Goal: Find specific page/section: Find specific page/section

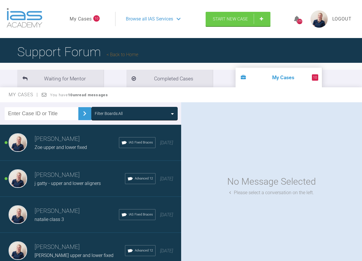
click at [141, 117] on div "Filter Boards: All" at bounding box center [134, 113] width 87 height 13
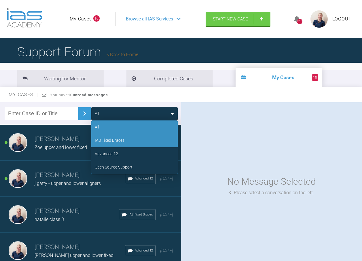
click at [143, 139] on div "IAS Fixed Braces" at bounding box center [134, 140] width 87 height 13
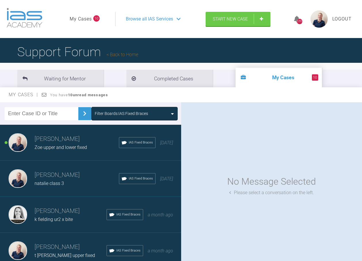
click at [58, 146] on span "Zoe upper and lower fixed" at bounding box center [61, 147] width 52 height 5
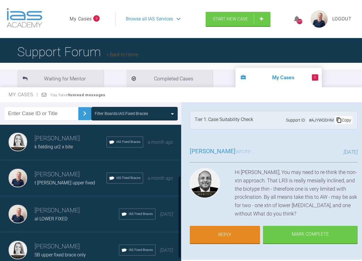
scroll to position [87, 0]
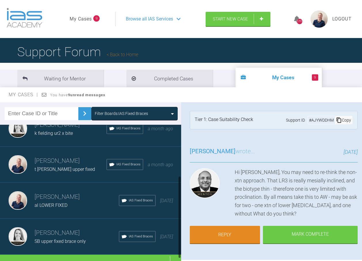
click at [127, 112] on div "Filter Boards: IAS Fixed Braces" at bounding box center [121, 113] width 53 height 6
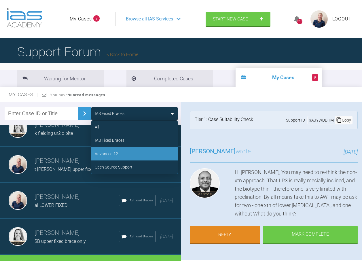
click at [126, 151] on div "Advanced 12" at bounding box center [134, 153] width 87 height 13
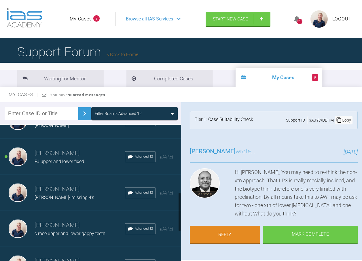
scroll to position [348, 0]
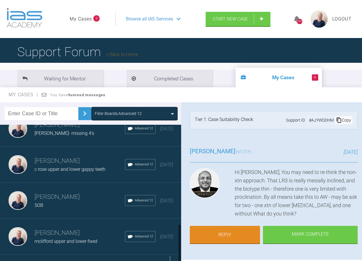
click at [95, 255] on div "Load more" at bounding box center [93, 264] width 186 height 18
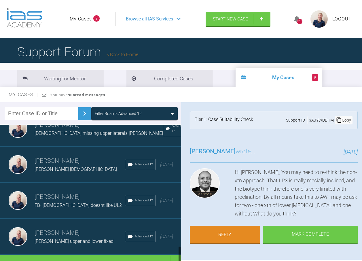
scroll to position [960, 0]
click at [91, 255] on div "Load more" at bounding box center [93, 264] width 186 height 18
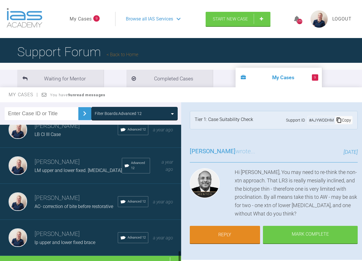
scroll to position [1357, 0]
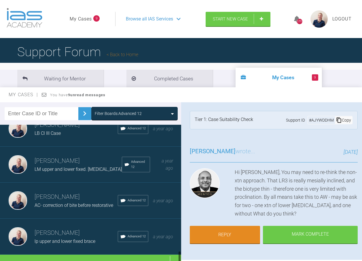
click at [72, 228] on h3 "[PERSON_NAME]" at bounding box center [76, 233] width 83 height 10
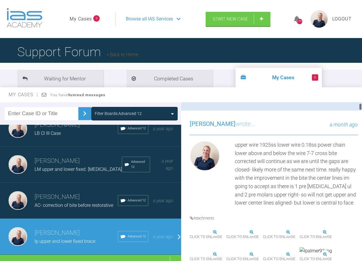
scroll to position [29, 0]
